Goal: Check status

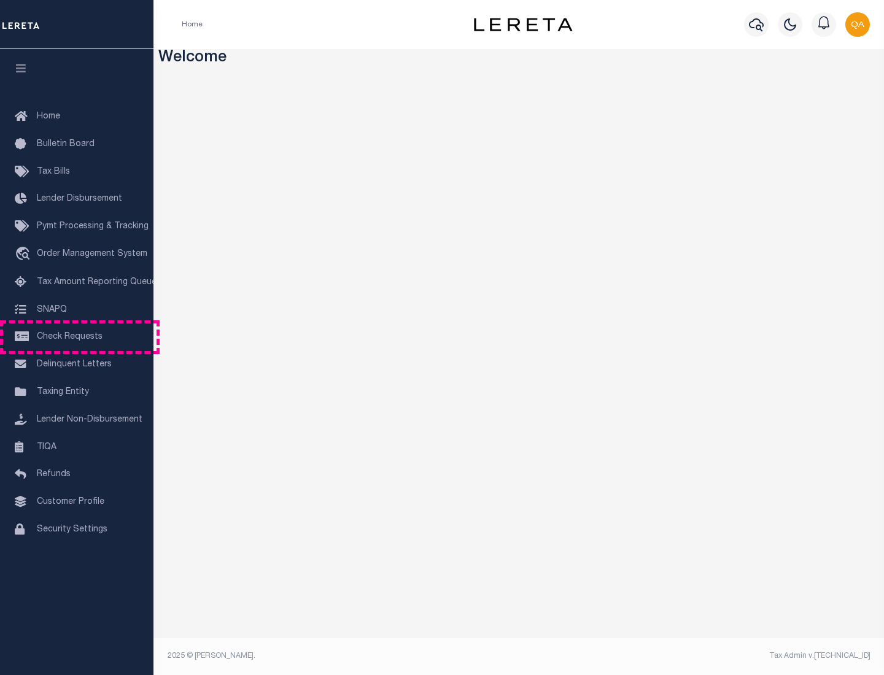
click at [77, 337] on span "Check Requests" at bounding box center [70, 337] width 66 height 9
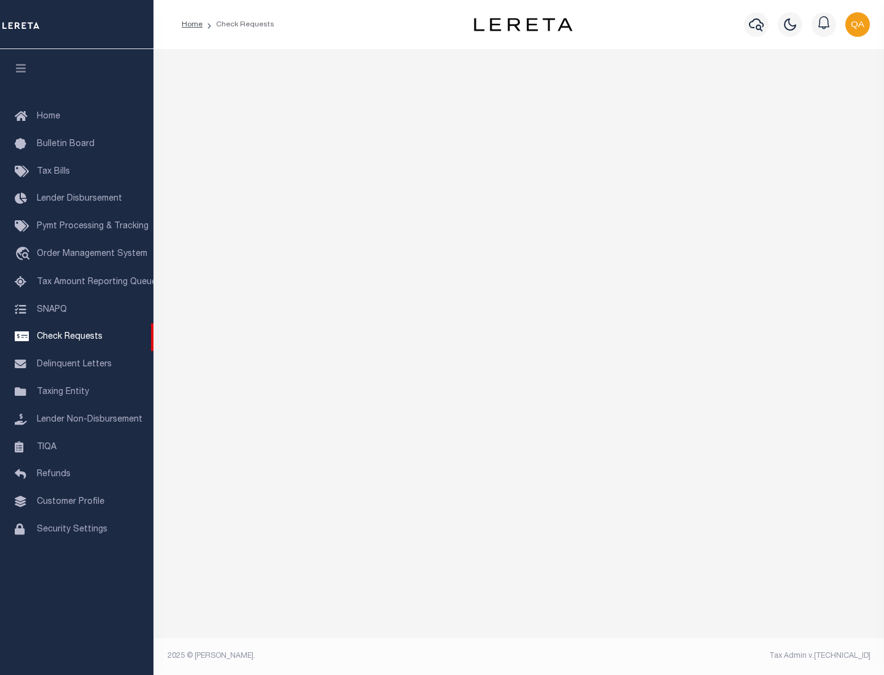
select select "50"
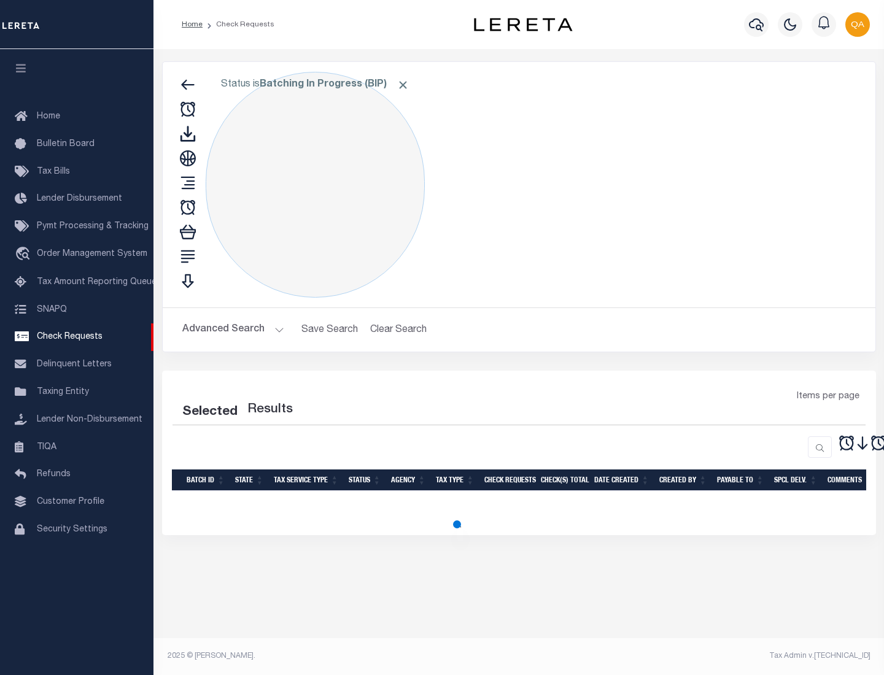
select select "50"
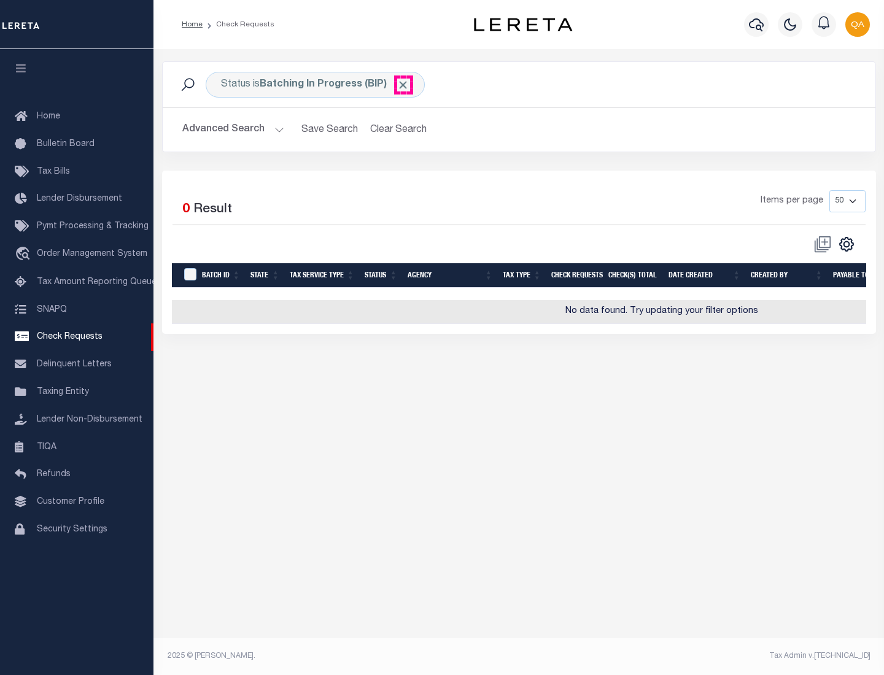
click at [403, 85] on span "Click to Remove" at bounding box center [402, 85] width 13 height 13
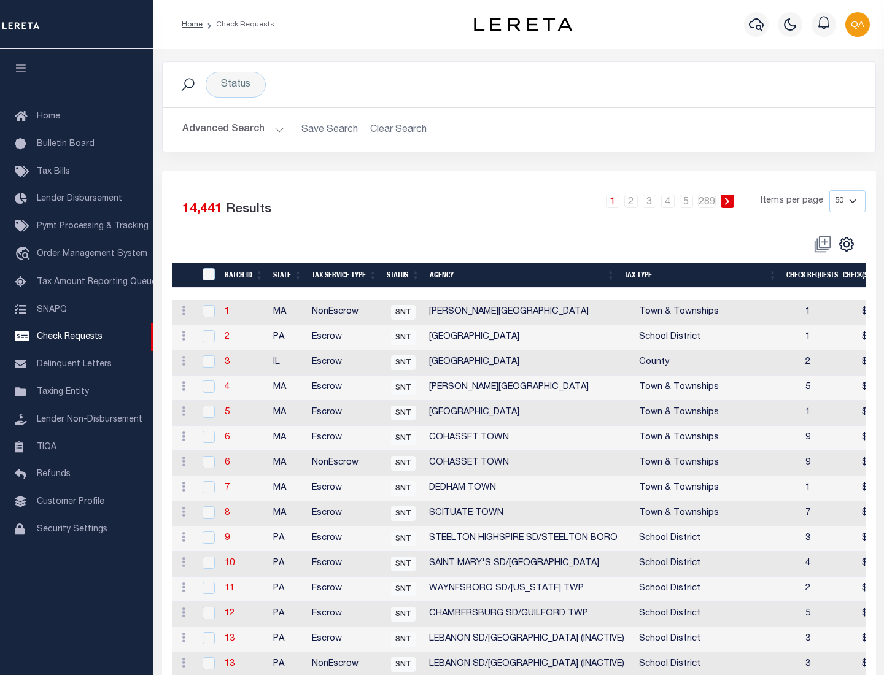
scroll to position [591, 0]
